Goal: Task Accomplishment & Management: Manage account settings

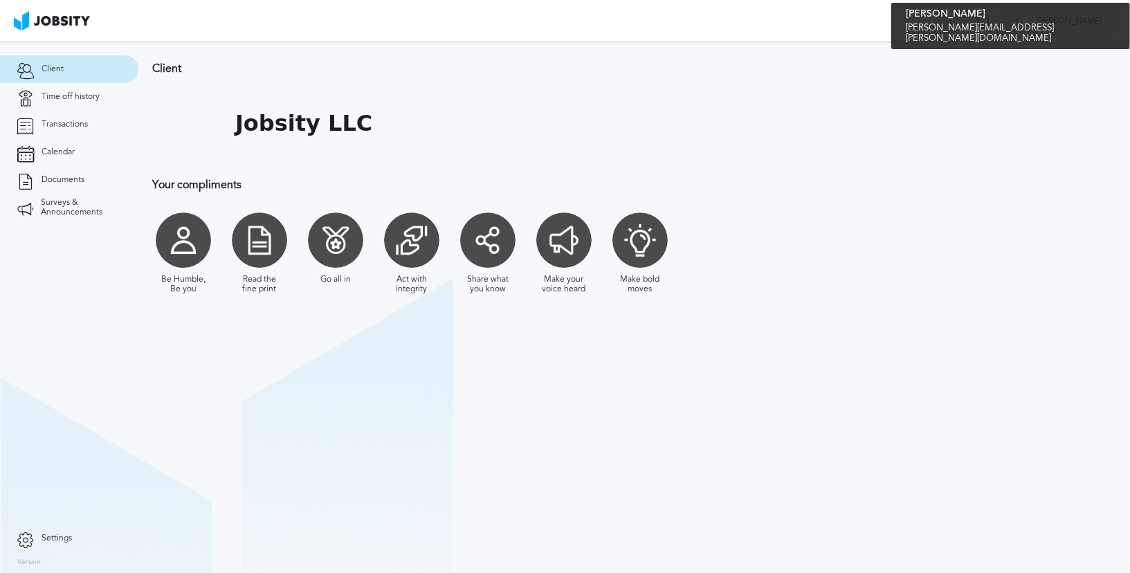
click at [1089, 21] on span "[PERSON_NAME]" at bounding box center [1069, 22] width 79 height 10
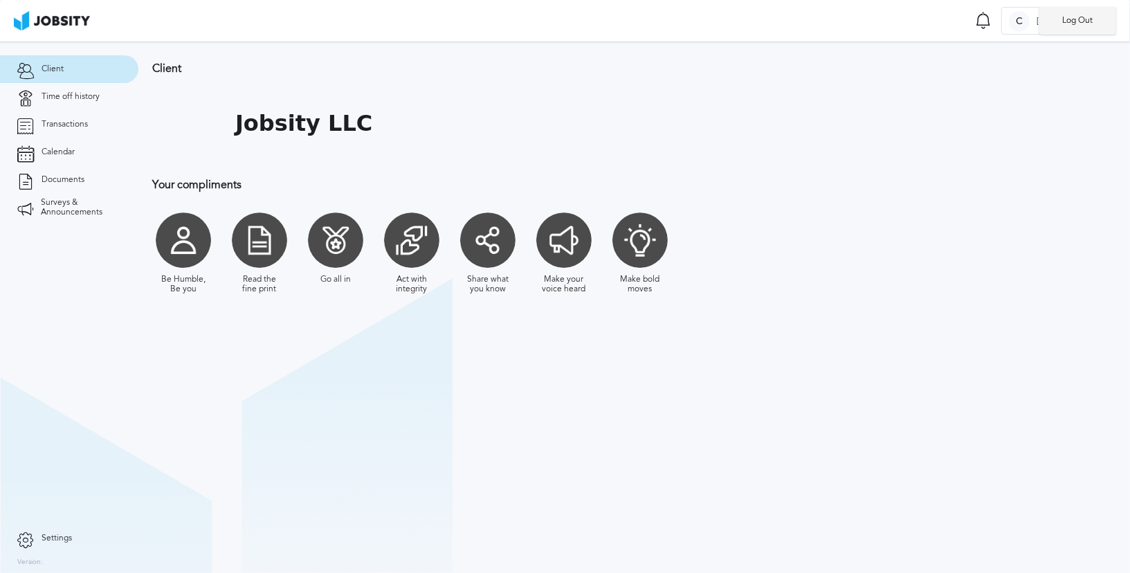
click at [1071, 22] on li "Log Out" at bounding box center [1077, 21] width 77 height 28
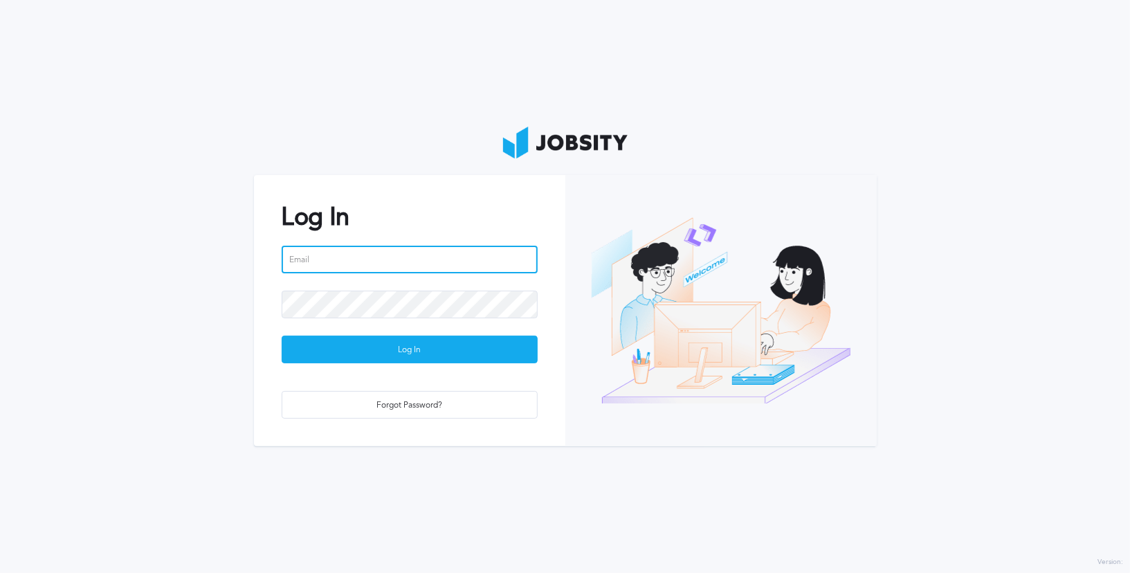
click at [354, 256] on input "email" at bounding box center [410, 260] width 256 height 28
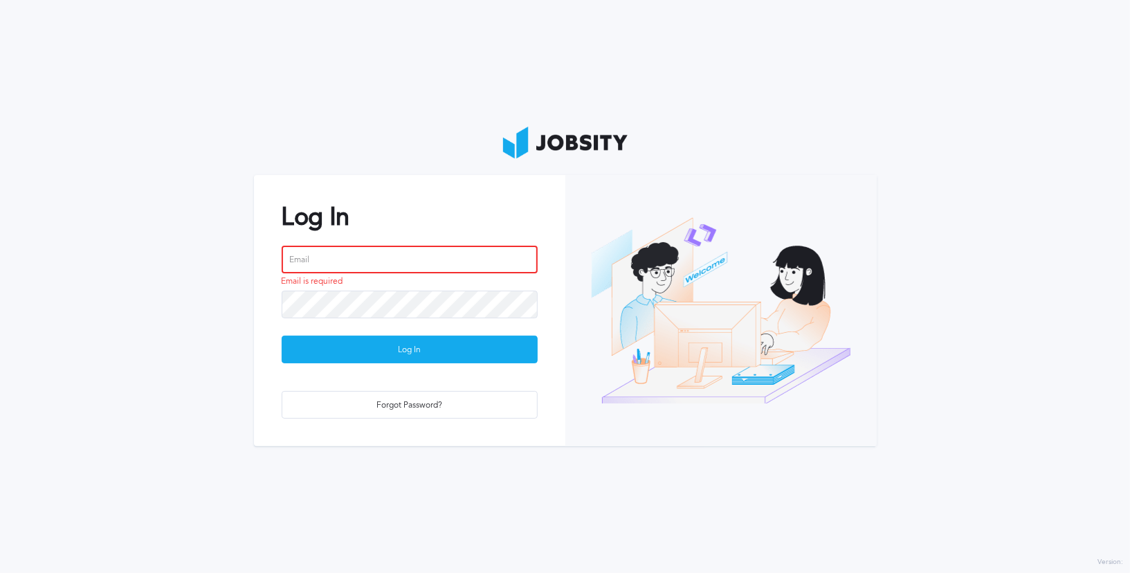
type input "[EMAIL_ADDRESS][PERSON_NAME][DOMAIN_NAME]"
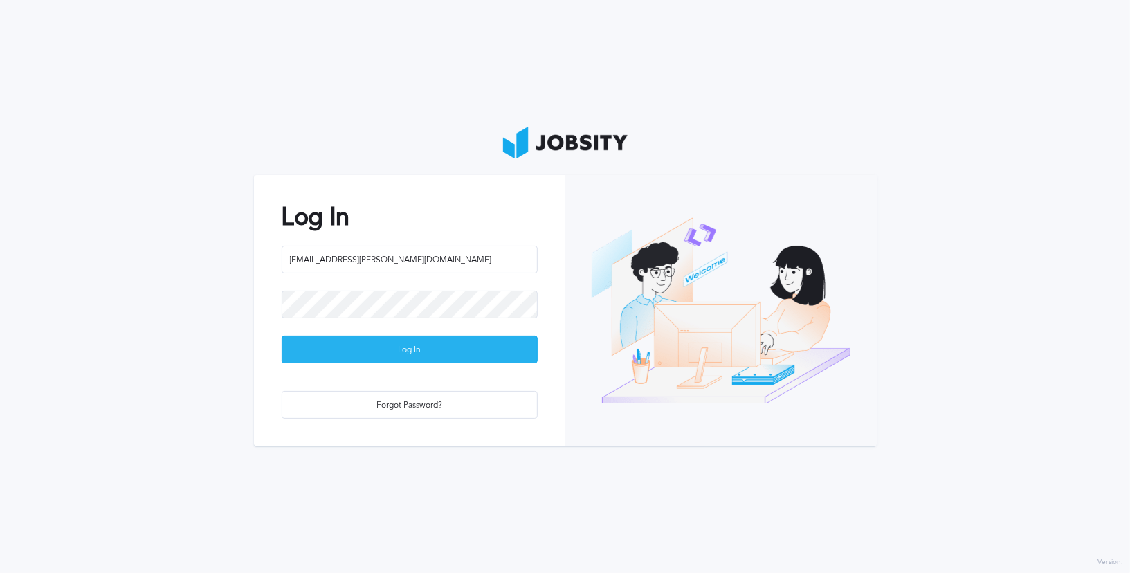
click at [459, 345] on div "Log In" at bounding box center [409, 350] width 255 height 28
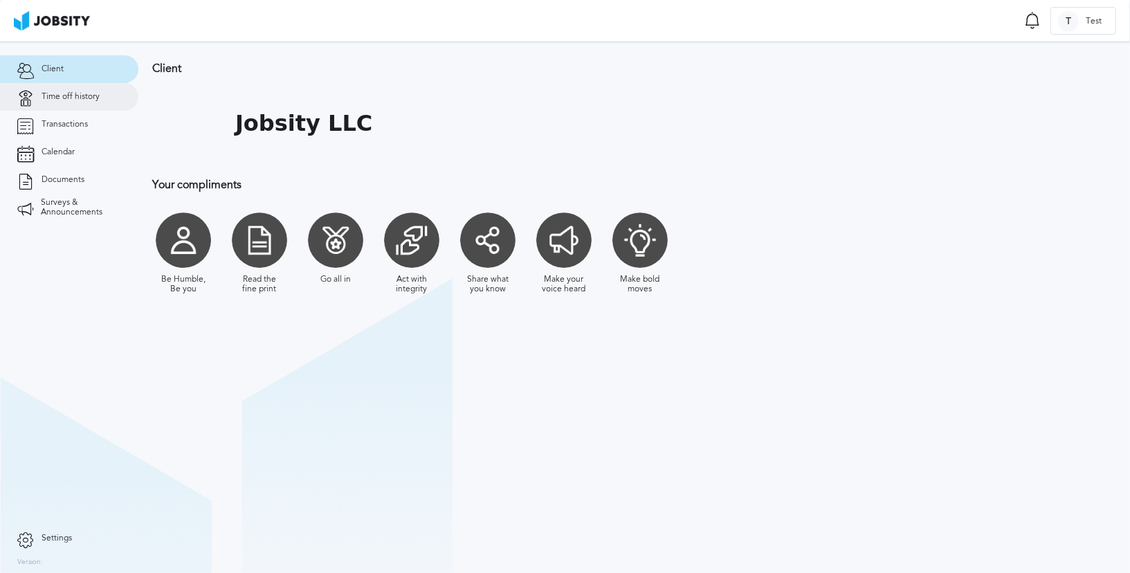
click at [75, 84] on link "Time off history" at bounding box center [69, 97] width 138 height 28
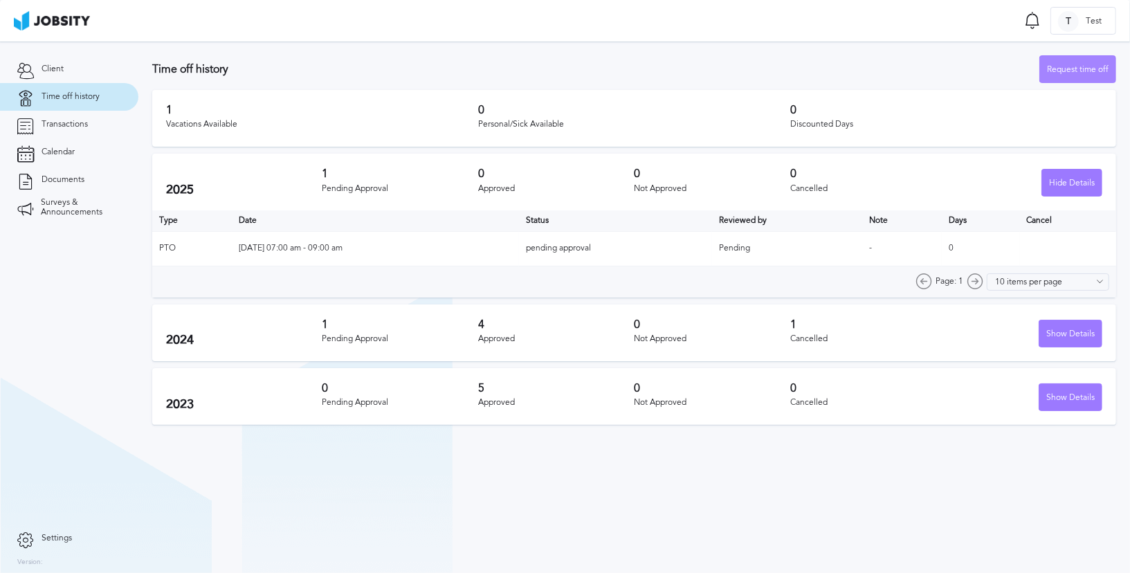
click at [1064, 73] on div "Request time off" at bounding box center [1077, 70] width 75 height 28
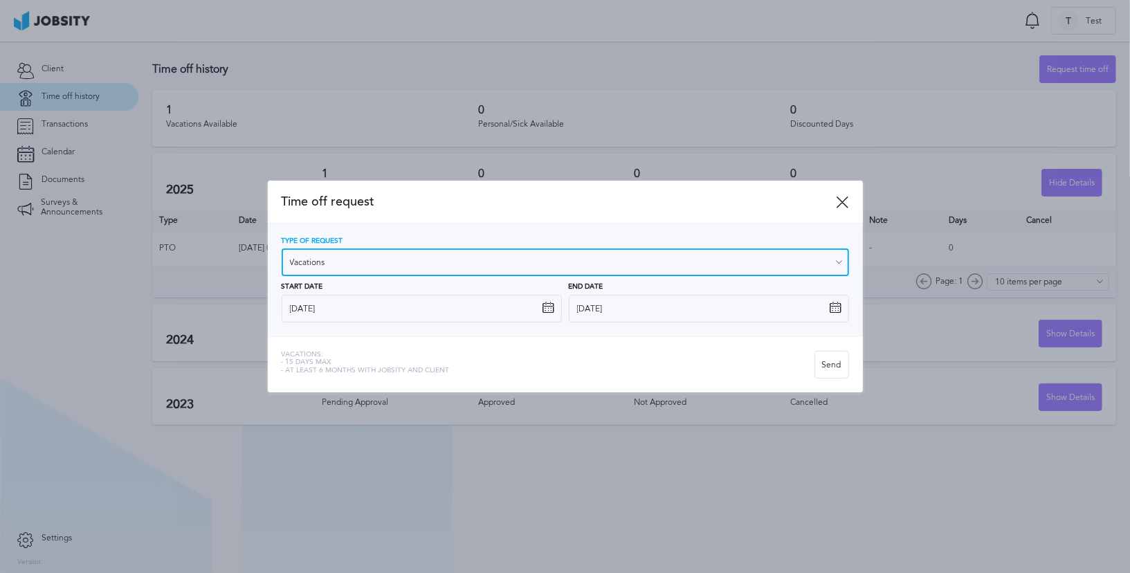
click at [463, 260] on input "Vacations" at bounding box center [565, 262] width 567 height 28
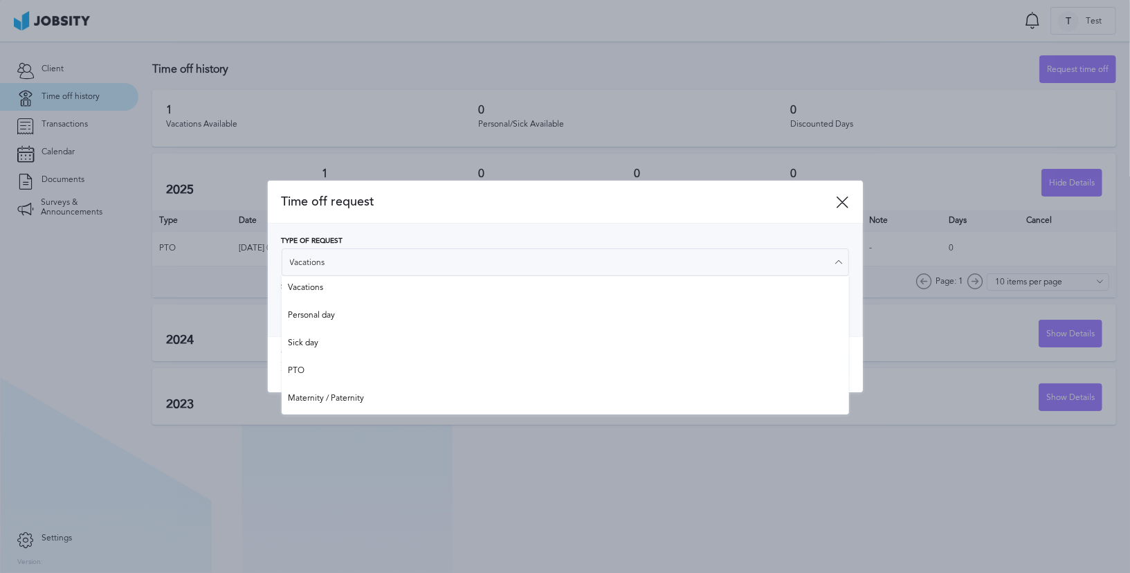
click at [461, 197] on span "Time off request" at bounding box center [559, 201] width 555 height 15
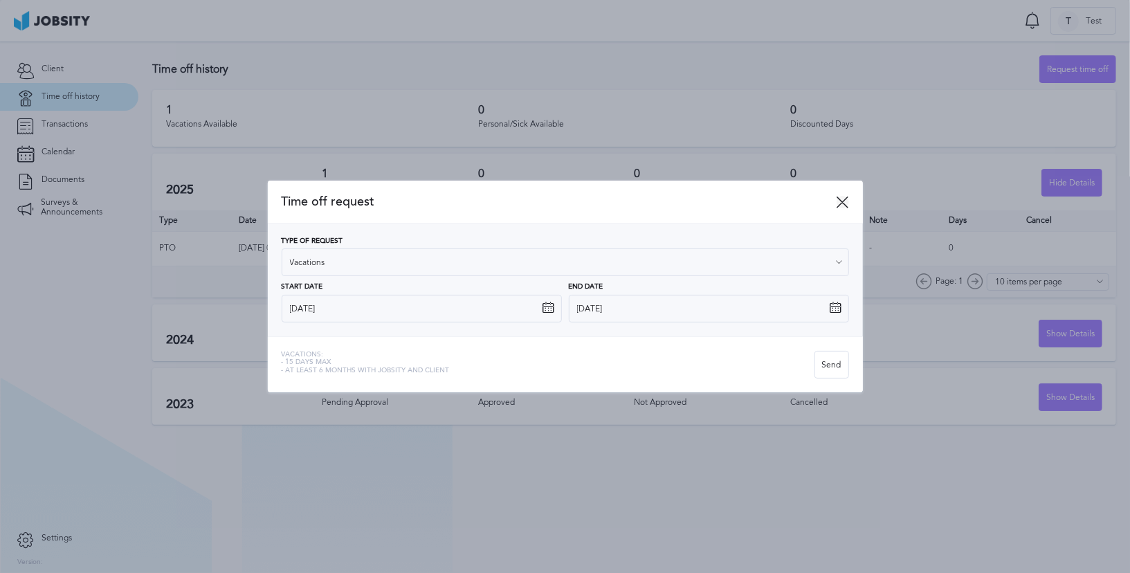
click at [841, 199] on icon at bounding box center [843, 202] width 12 height 12
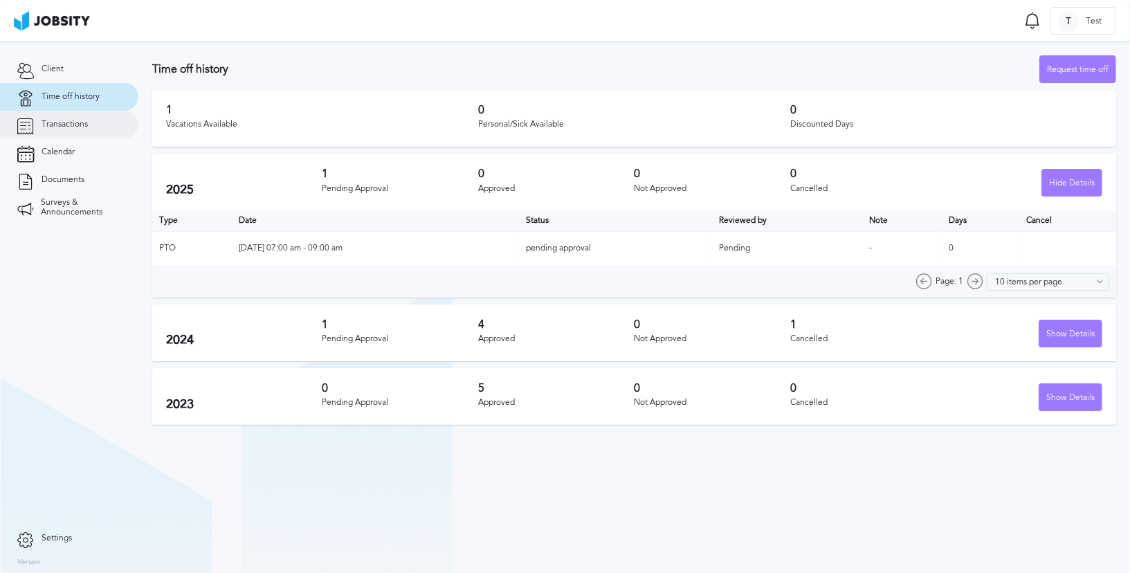
click at [78, 128] on span "Transactions" at bounding box center [65, 125] width 46 height 10
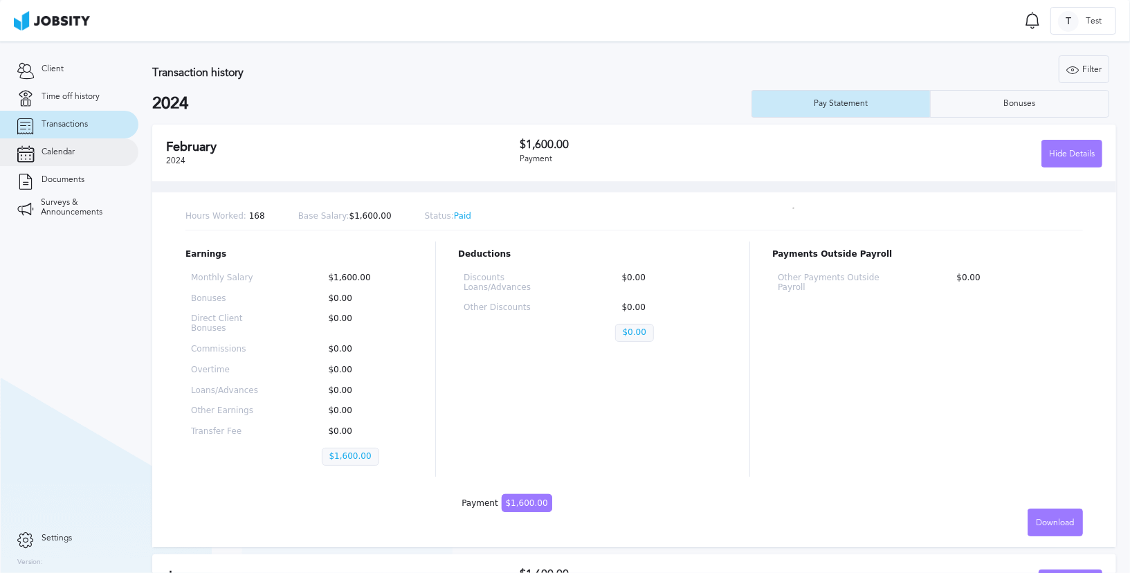
click at [89, 156] on link "Calendar" at bounding box center [69, 152] width 138 height 28
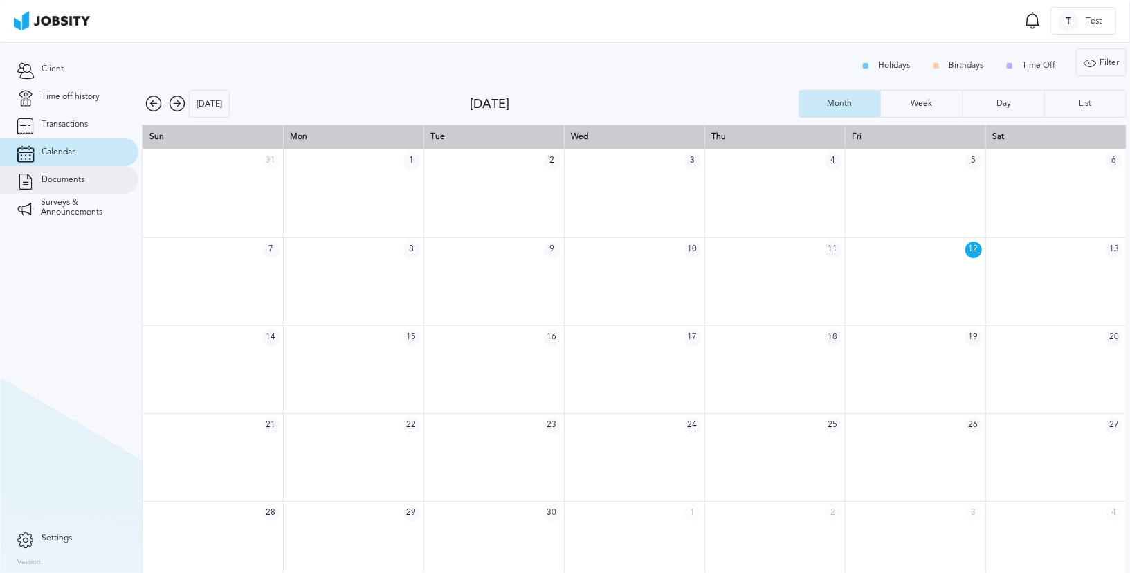
click at [62, 184] on span "Documents" at bounding box center [63, 180] width 43 height 10
